Goal: Task Accomplishment & Management: Manage account settings

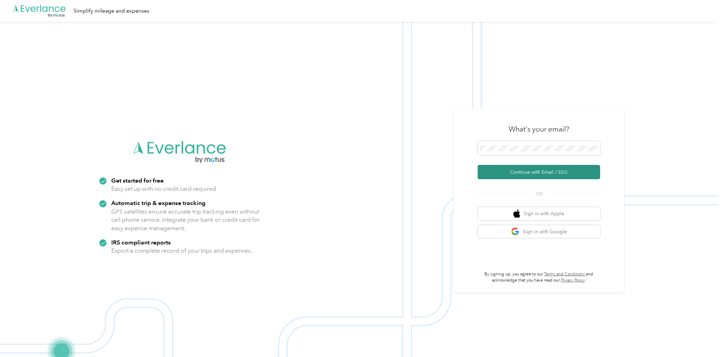
click at [529, 176] on button "Continue with Email / SSO" at bounding box center [538, 172] width 122 height 14
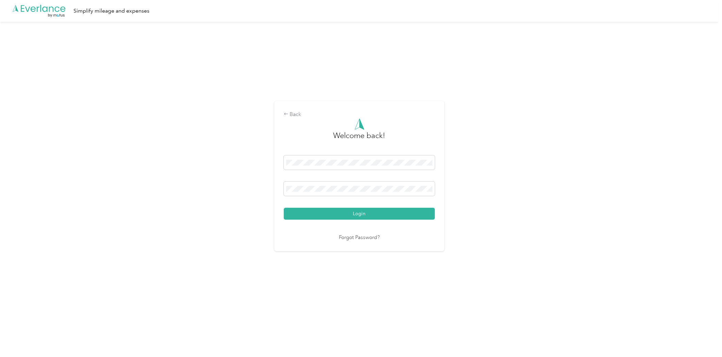
click at [335, 211] on button "Login" at bounding box center [359, 214] width 151 height 12
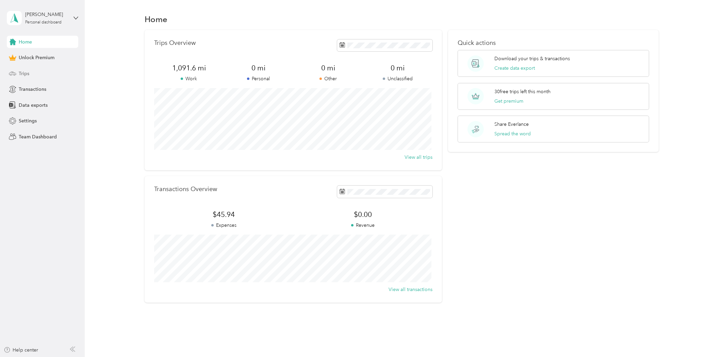
click at [26, 72] on span "Trips" at bounding box center [24, 73] width 11 height 7
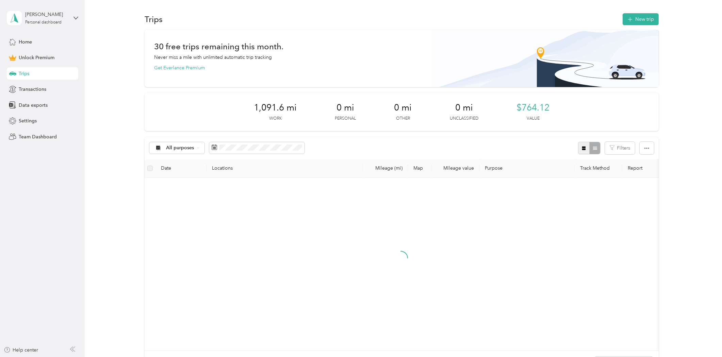
click at [581, 150] on icon "button" at bounding box center [583, 148] width 5 height 5
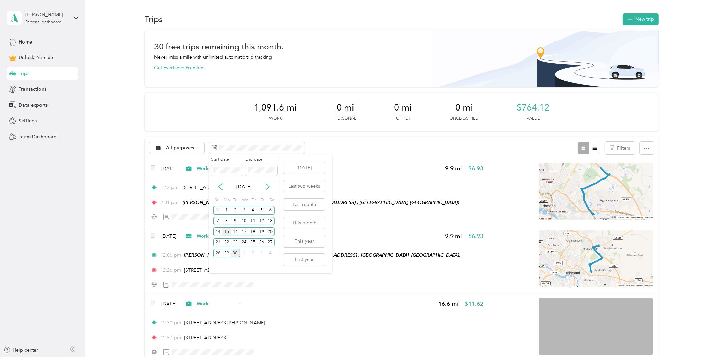
click at [226, 232] on div "15" at bounding box center [226, 231] width 9 height 9
click at [218, 252] on div "28" at bounding box center [217, 253] width 9 height 9
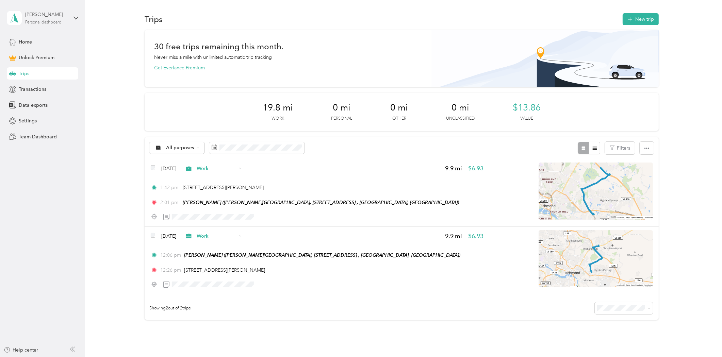
click at [58, 18] on div "[PERSON_NAME] Personal dashboard" at bounding box center [46, 18] width 43 height 14
click at [50, 53] on div "Log out" at bounding box center [79, 56] width 134 height 12
